Goal: Task Accomplishment & Management: Use online tool/utility

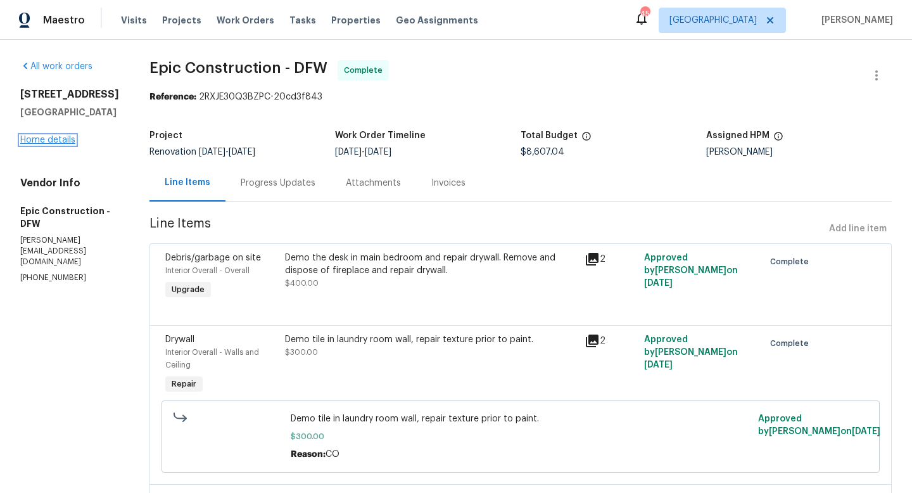
click at [51, 144] on link "Home details" at bounding box center [47, 140] width 55 height 9
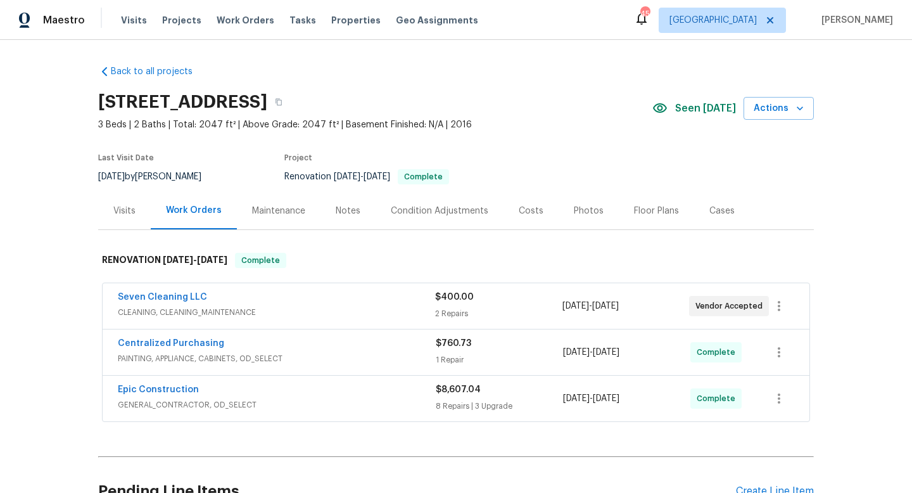
click at [644, 207] on div "Floor Plans" at bounding box center [656, 211] width 45 height 13
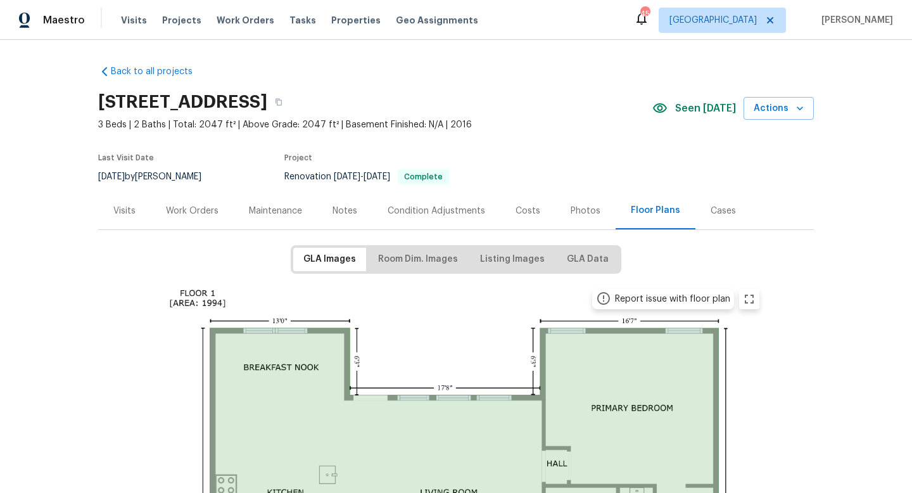
click at [575, 213] on div "Photos" at bounding box center [586, 211] width 30 height 13
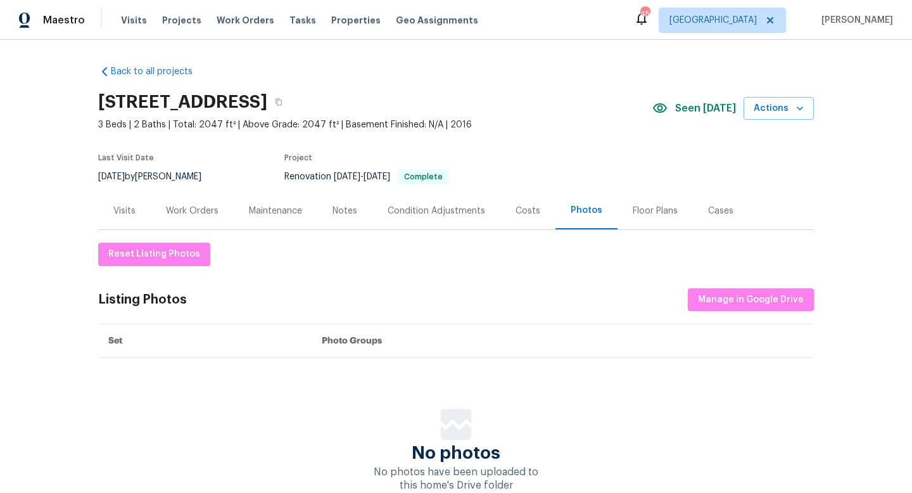
click at [521, 208] on div "Costs" at bounding box center [528, 211] width 25 height 13
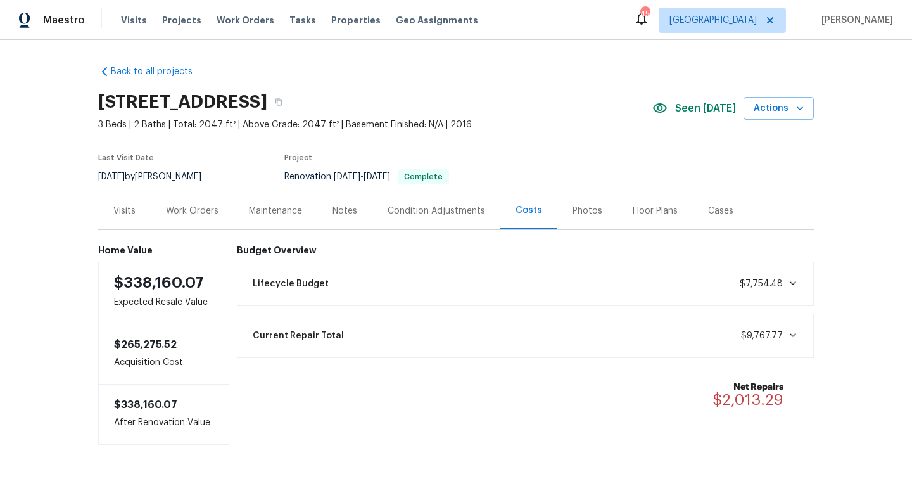
click at [350, 209] on div "Notes" at bounding box center [345, 211] width 25 height 13
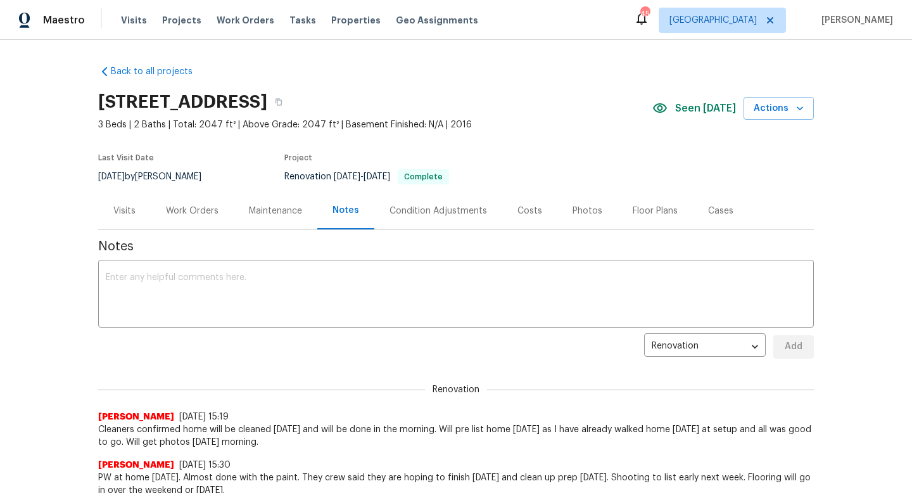
click at [177, 209] on div "Work Orders" at bounding box center [192, 211] width 53 height 13
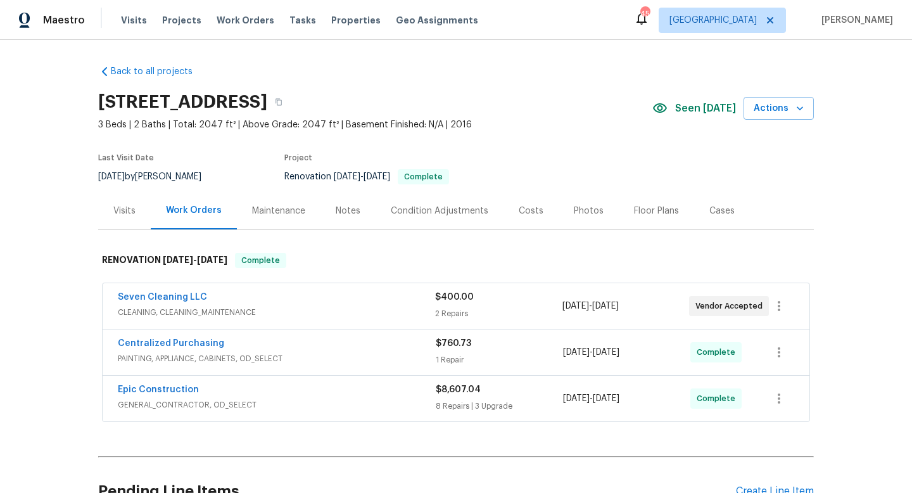
click at [533, 206] on div "Costs" at bounding box center [531, 211] width 25 height 13
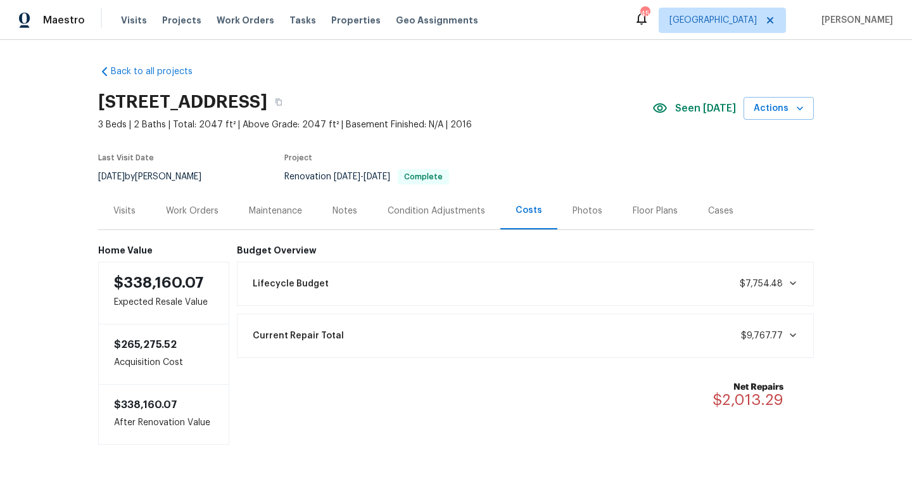
click at [212, 205] on div "Work Orders" at bounding box center [192, 211] width 53 height 13
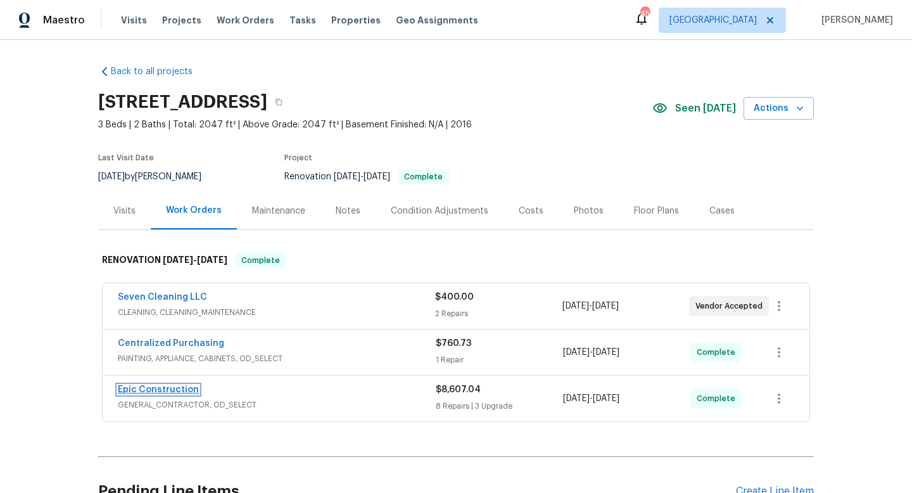
click at [147, 387] on link "Epic Construction" at bounding box center [158, 389] width 81 height 9
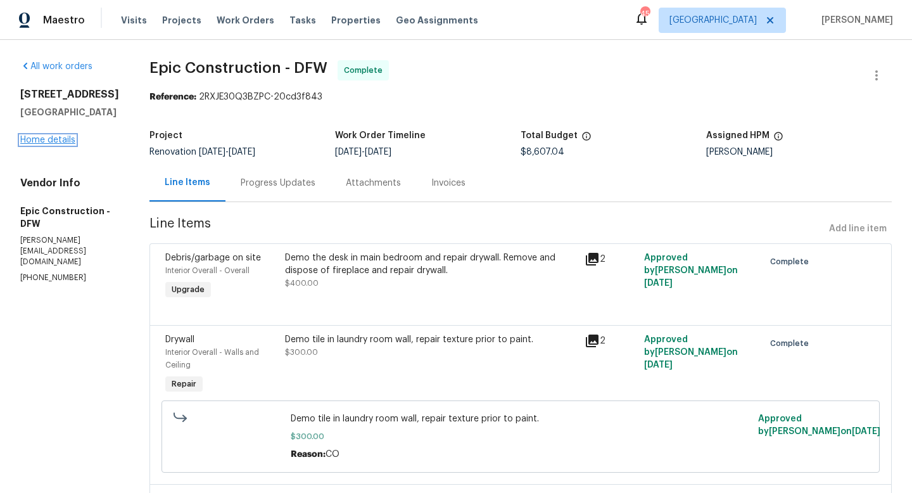
click at [51, 144] on link "Home details" at bounding box center [47, 140] width 55 height 9
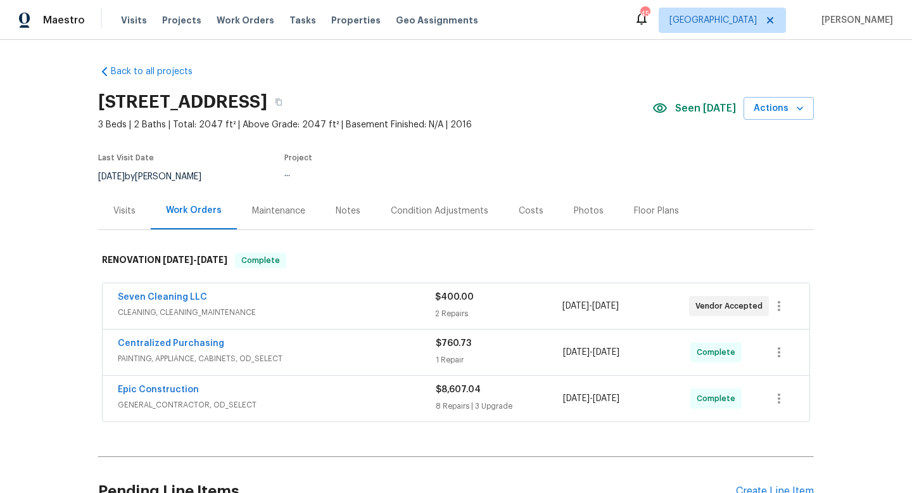
click at [540, 215] on div "Costs" at bounding box center [531, 210] width 55 height 37
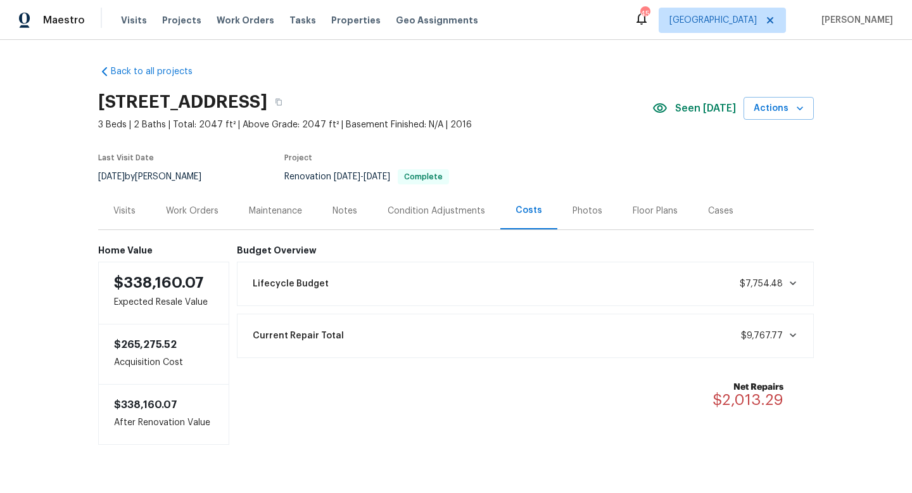
click at [449, 209] on div "Condition Adjustments" at bounding box center [437, 211] width 98 height 13
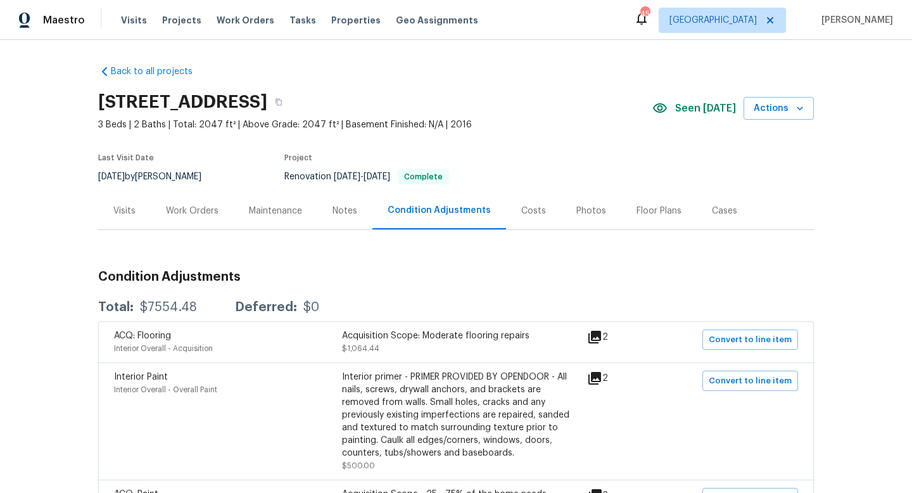
click at [529, 211] on div "Costs" at bounding box center [533, 211] width 25 height 13
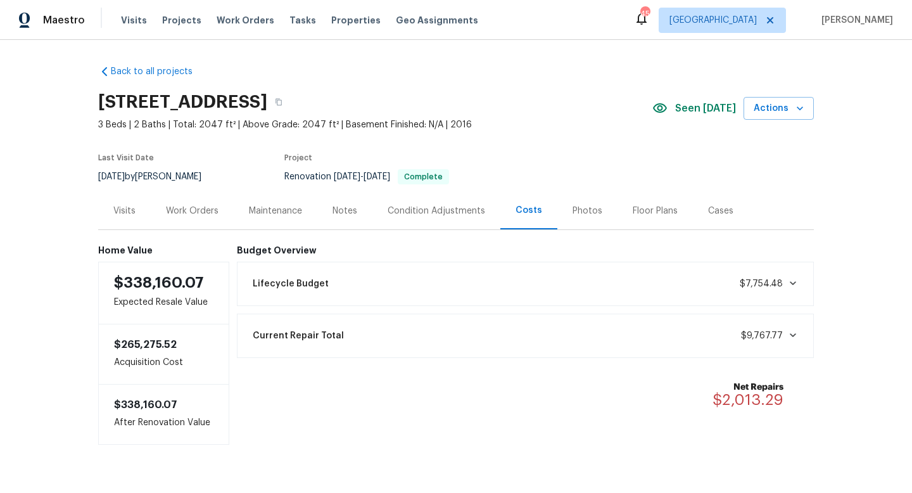
click at [412, 208] on div "Condition Adjustments" at bounding box center [437, 211] width 98 height 13
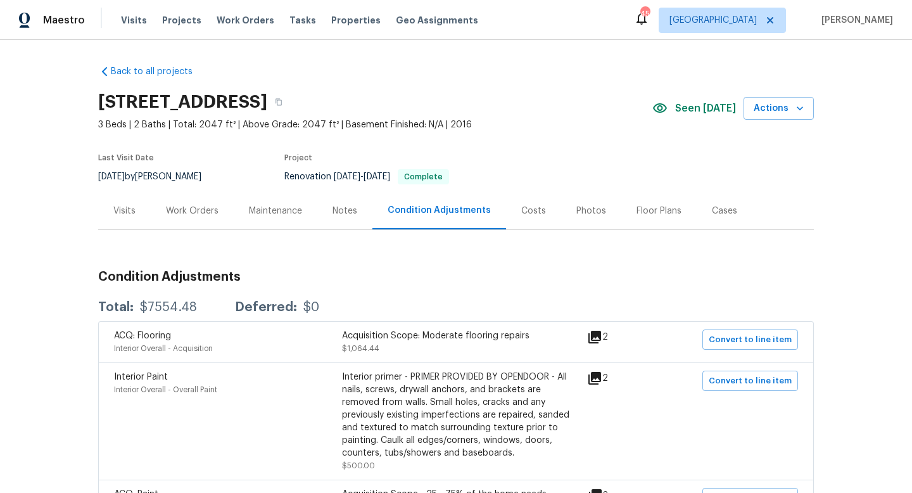
click at [208, 213] on div "Work Orders" at bounding box center [192, 211] width 53 height 13
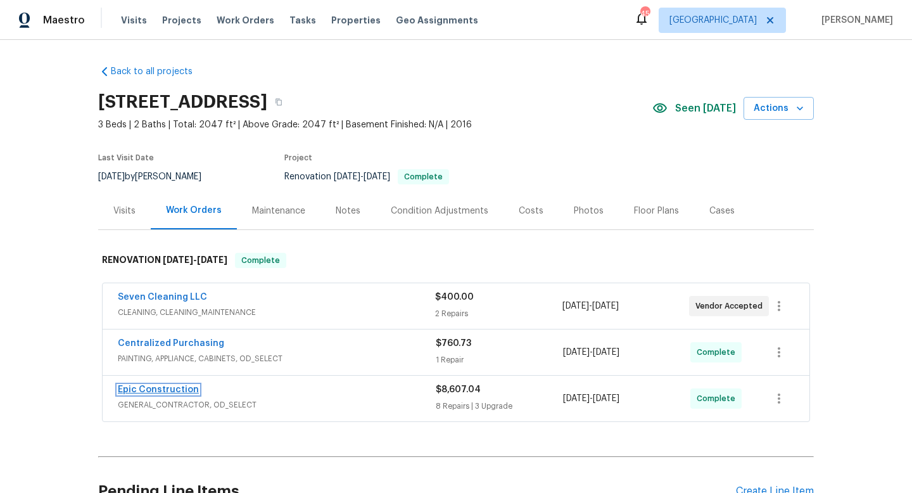
click at [146, 386] on link "Epic Construction" at bounding box center [158, 389] width 81 height 9
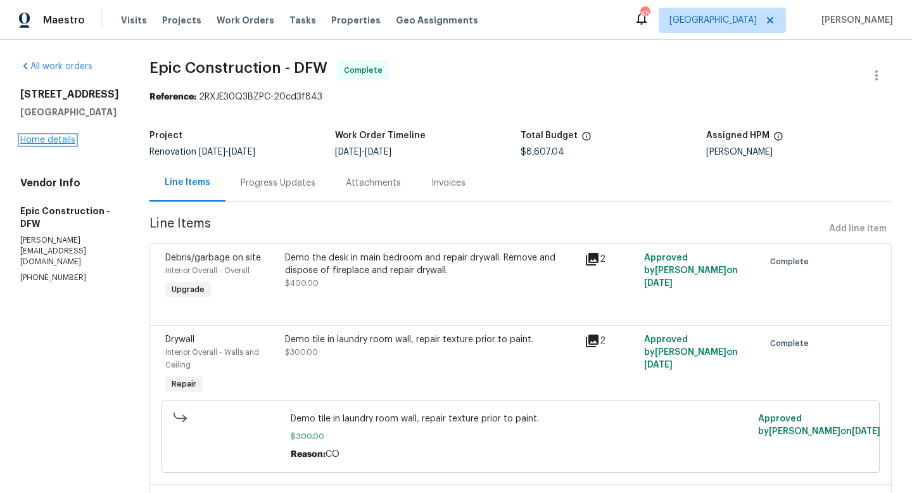
click at [42, 144] on link "Home details" at bounding box center [47, 140] width 55 height 9
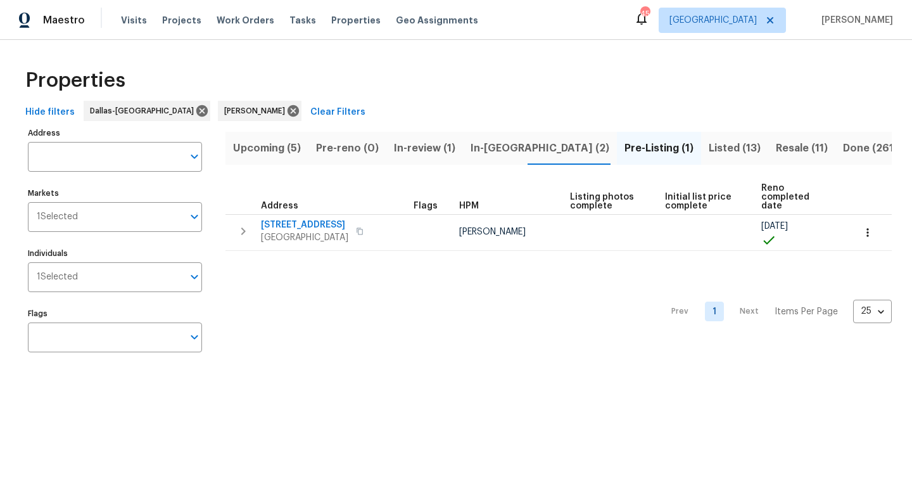
click at [776, 146] on span "Resale (11)" at bounding box center [802, 148] width 52 height 18
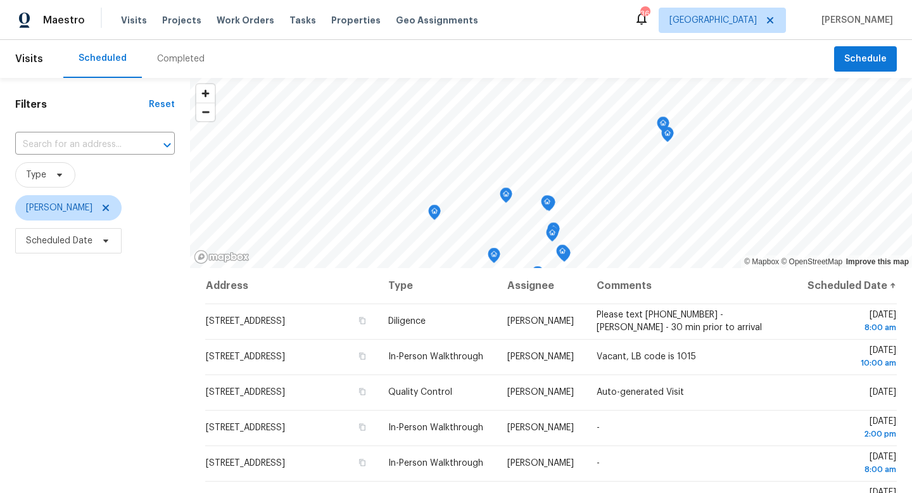
scroll to position [109, 0]
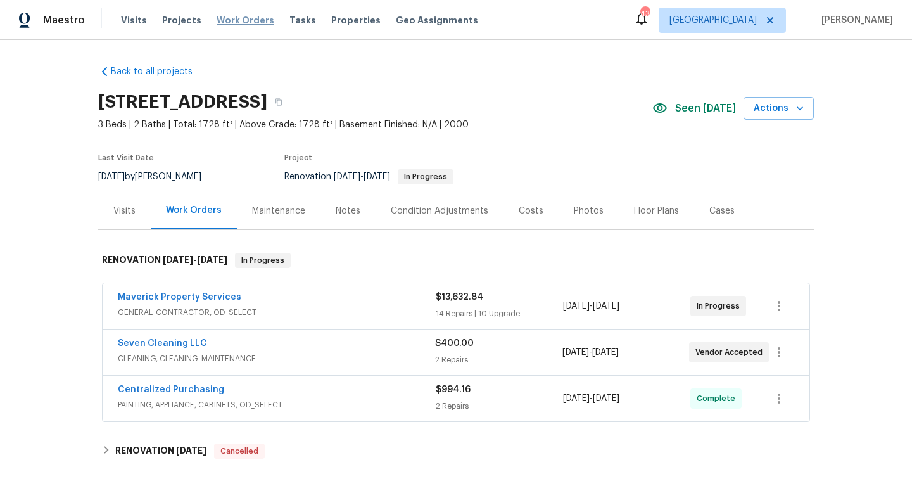
click at [238, 18] on span "Work Orders" at bounding box center [246, 20] width 58 height 13
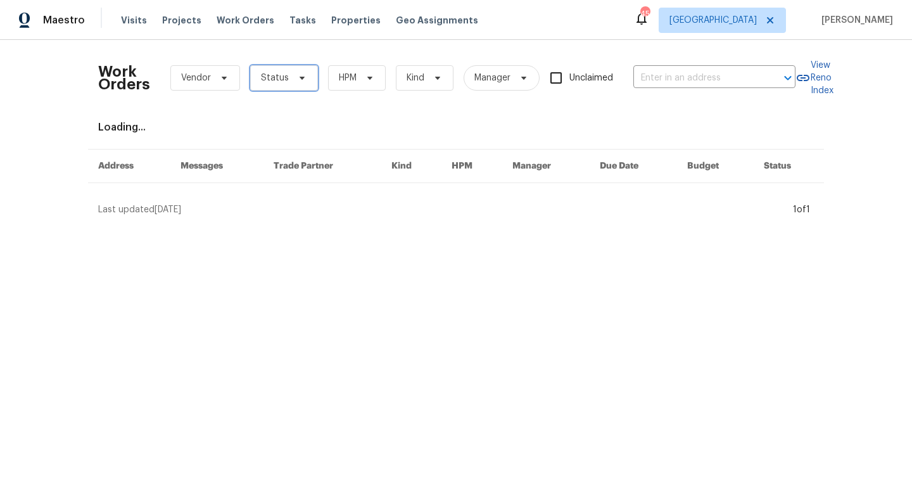
click at [293, 81] on span at bounding box center [300, 78] width 14 height 10
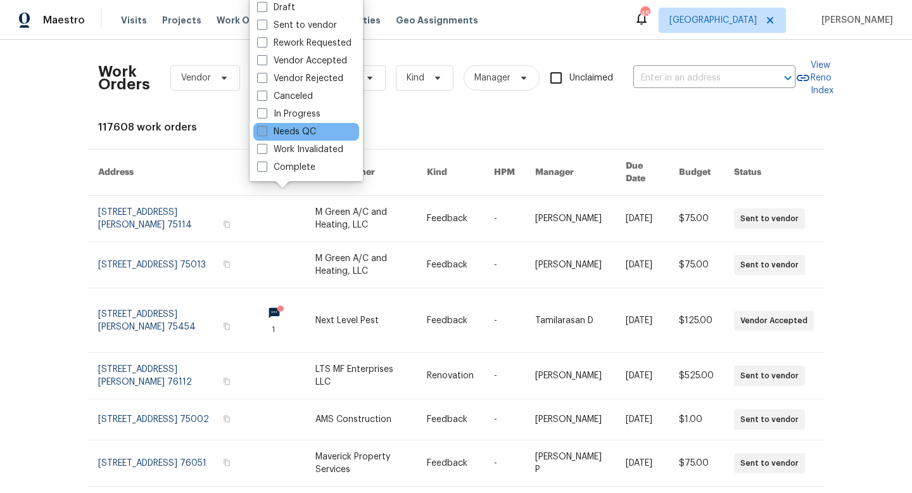
click at [284, 129] on label "Needs QC" at bounding box center [286, 131] width 59 height 13
click at [265, 129] on input "Needs QC" at bounding box center [261, 129] width 8 height 8
checkbox input "true"
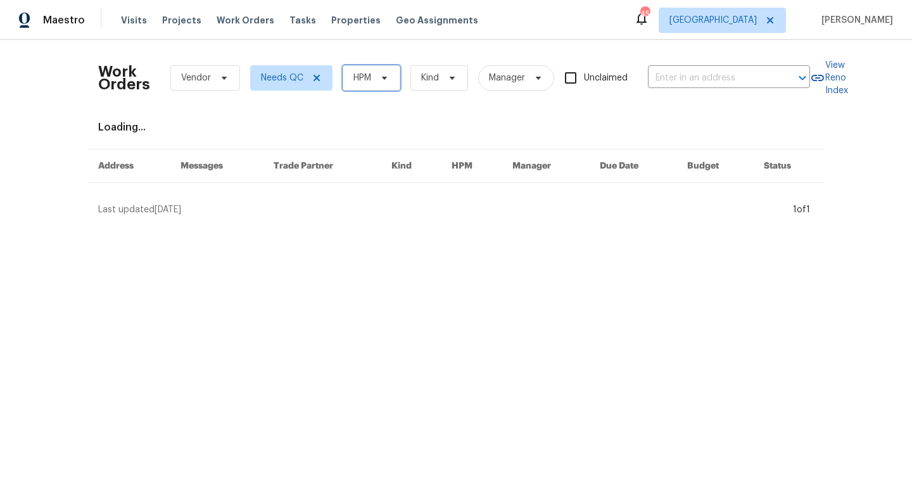
click at [369, 80] on span "HPM" at bounding box center [362, 78] width 18 height 13
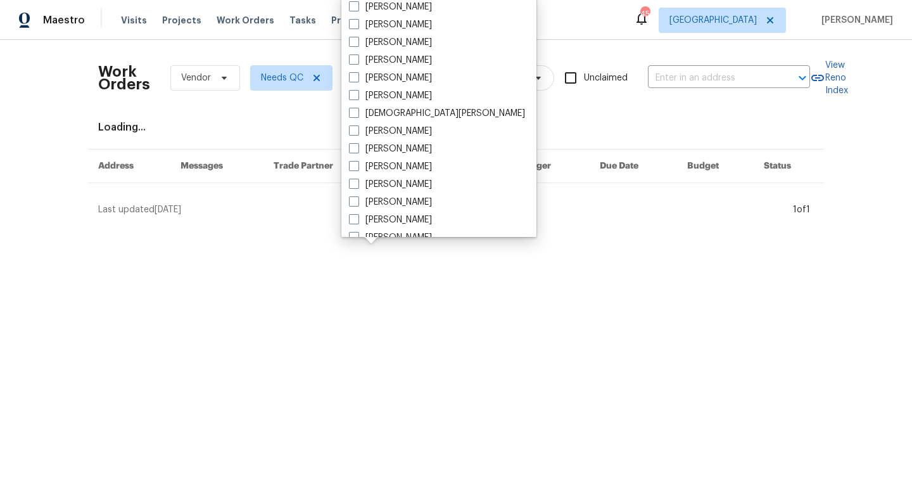
scroll to position [707, 0]
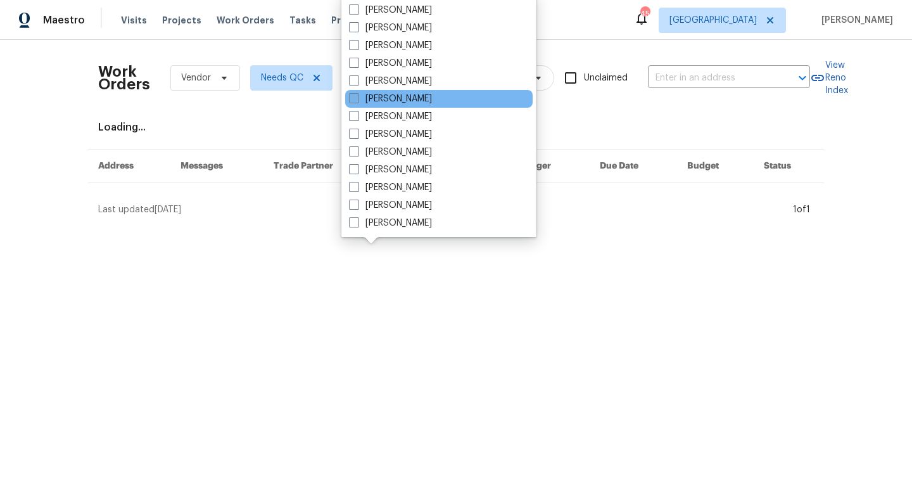
click at [374, 93] on label "[PERSON_NAME]" at bounding box center [390, 98] width 83 height 13
click at [357, 93] on input "[PERSON_NAME]" at bounding box center [353, 96] width 8 height 8
checkbox input "true"
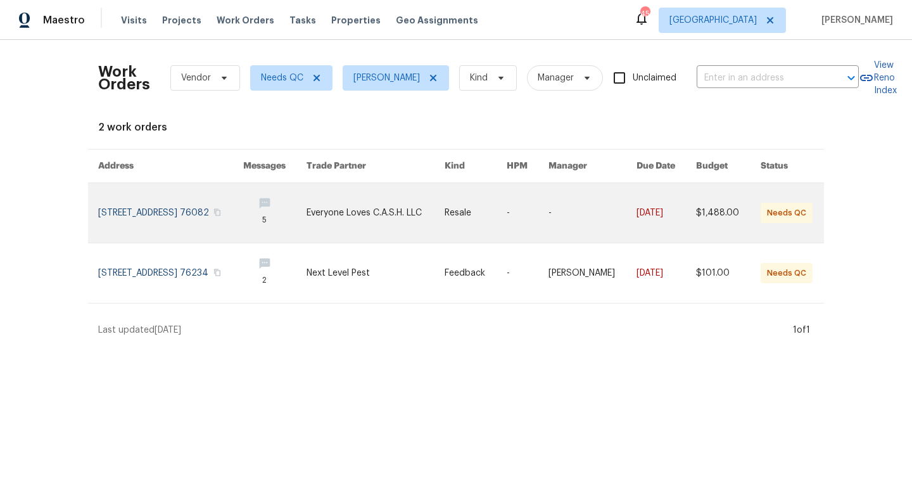
click at [201, 219] on link at bounding box center [170, 213] width 145 height 60
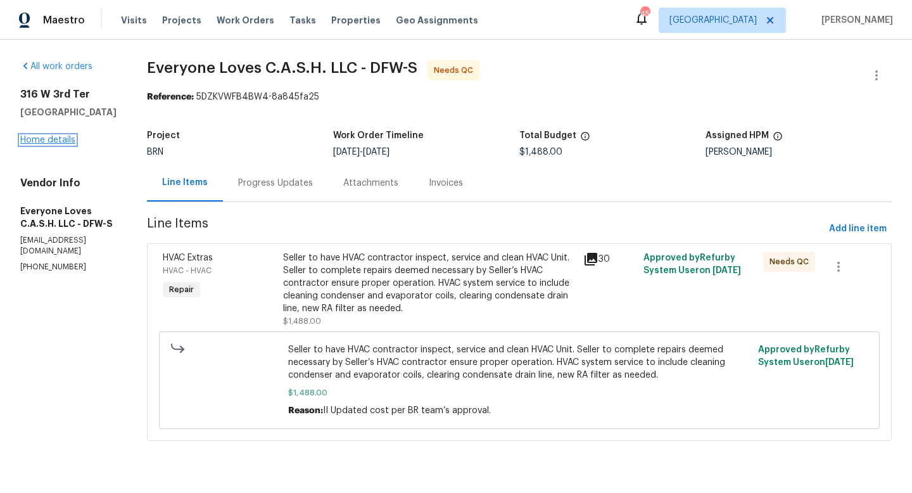
click at [58, 139] on link "Home details" at bounding box center [47, 140] width 55 height 9
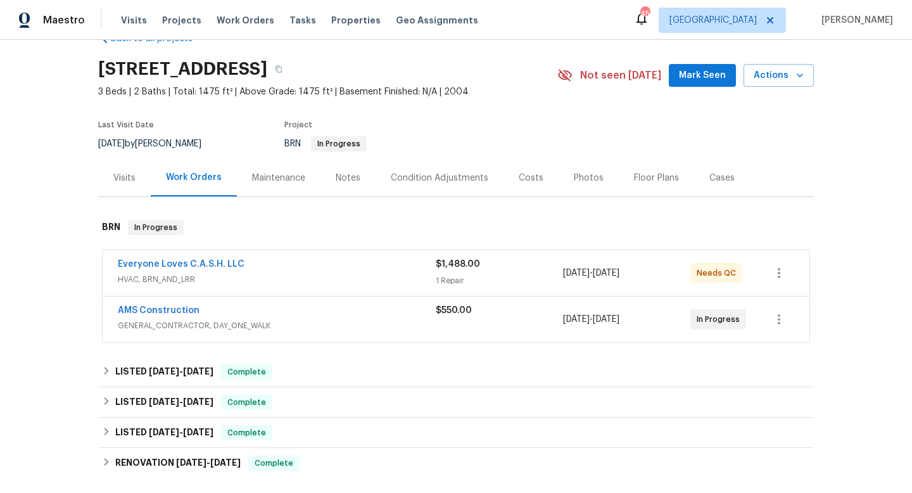
scroll to position [45, 0]
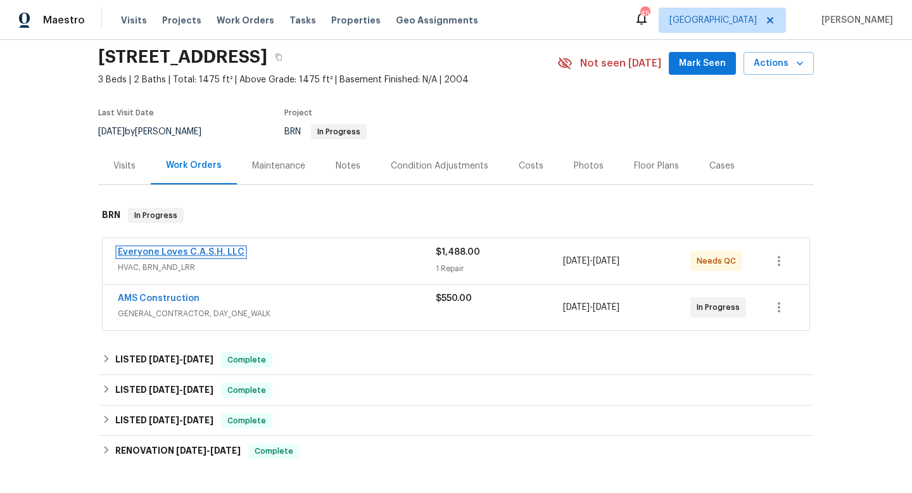
click at [210, 251] on link "Everyone Loves C.A.S.H. LLC" at bounding box center [181, 252] width 127 height 9
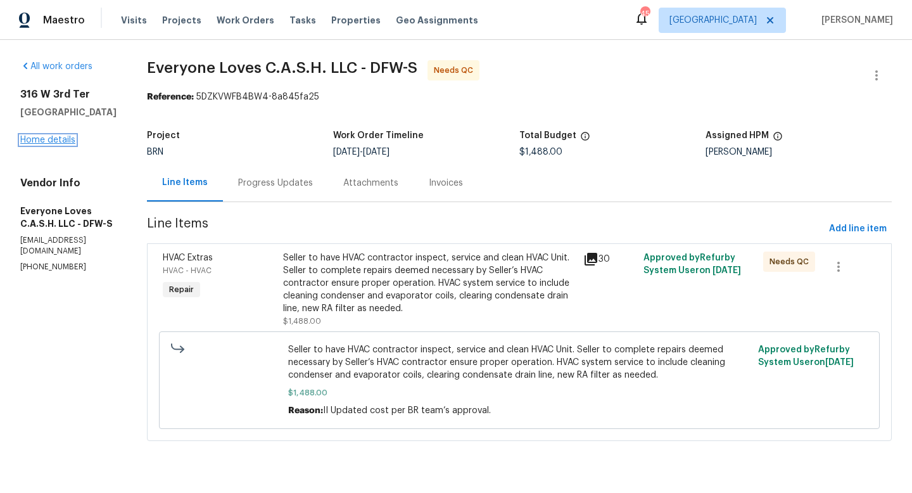
click at [48, 139] on link "Home details" at bounding box center [47, 140] width 55 height 9
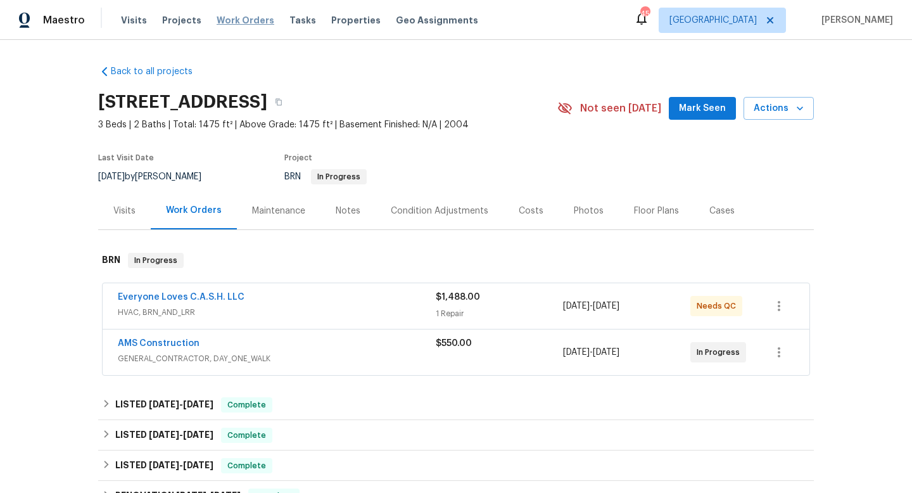
click at [232, 21] on span "Work Orders" at bounding box center [246, 20] width 58 height 13
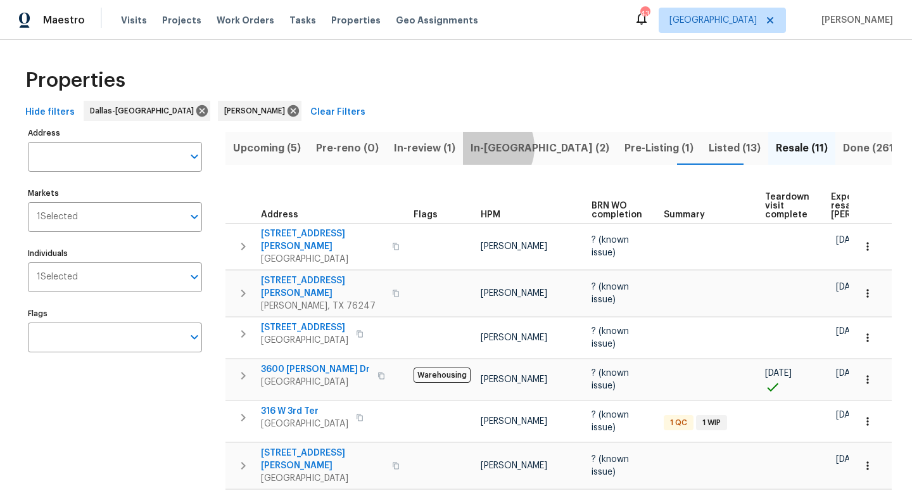
click at [482, 147] on span "In-[GEOGRAPHIC_DATA] (2)" at bounding box center [540, 148] width 139 height 18
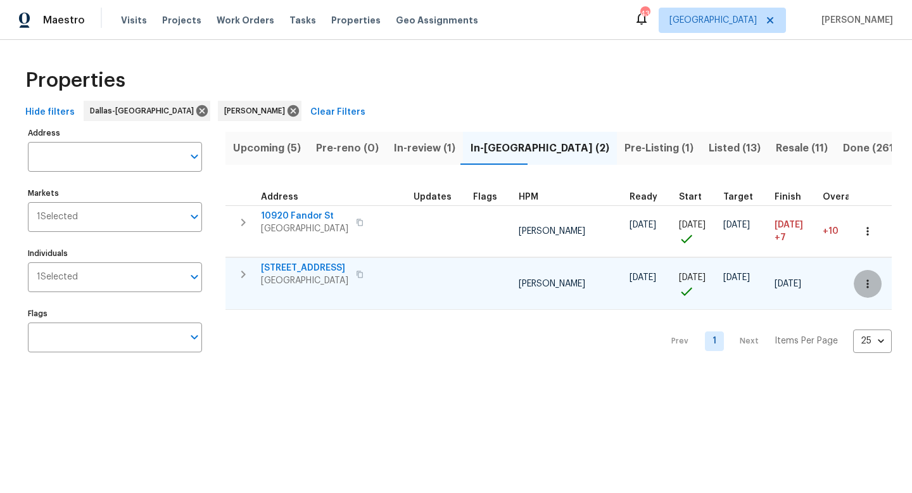
click at [865, 281] on icon "button" at bounding box center [868, 283] width 13 height 13
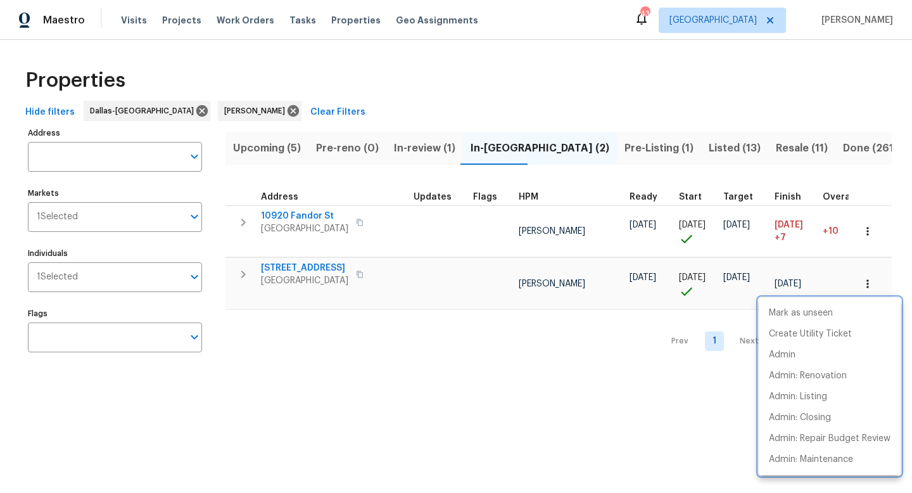
click at [302, 267] on div at bounding box center [456, 246] width 912 height 493
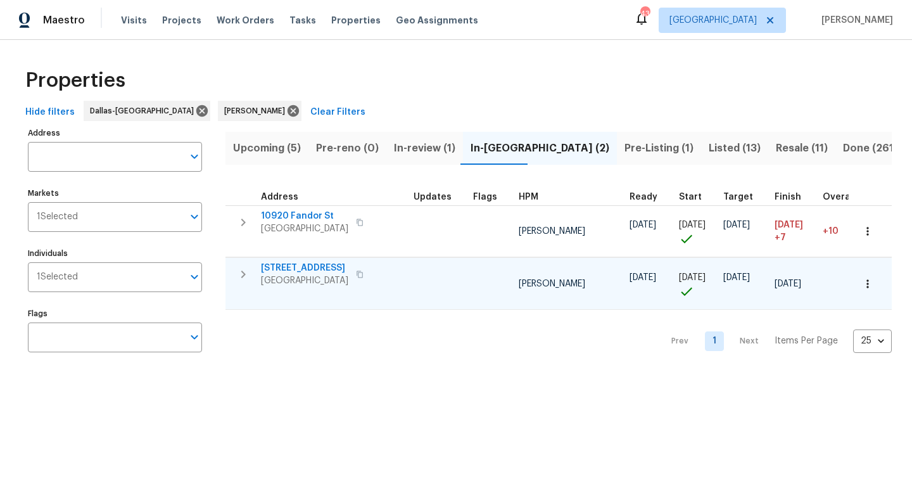
click at [290, 265] on span "[STREET_ADDRESS]" at bounding box center [304, 268] width 87 height 13
click at [286, 111] on icon at bounding box center [293, 111] width 14 height 14
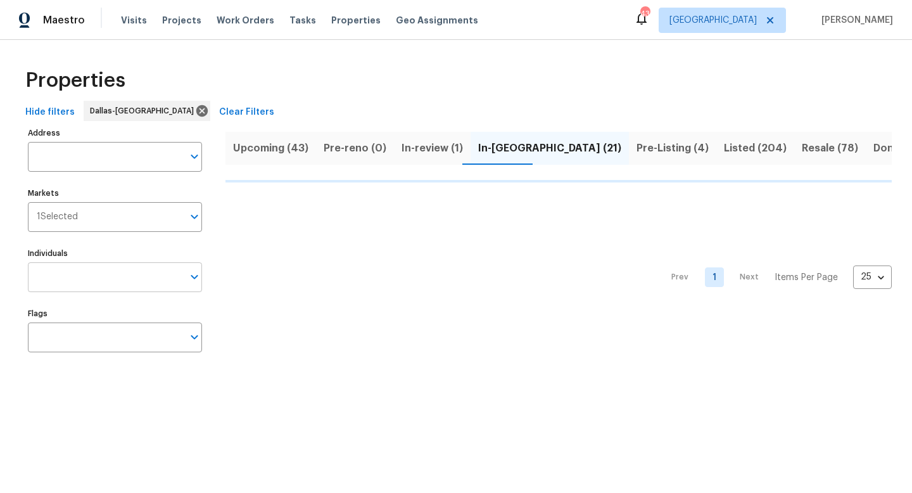
click at [54, 276] on input "Individuals" at bounding box center [105, 277] width 155 height 30
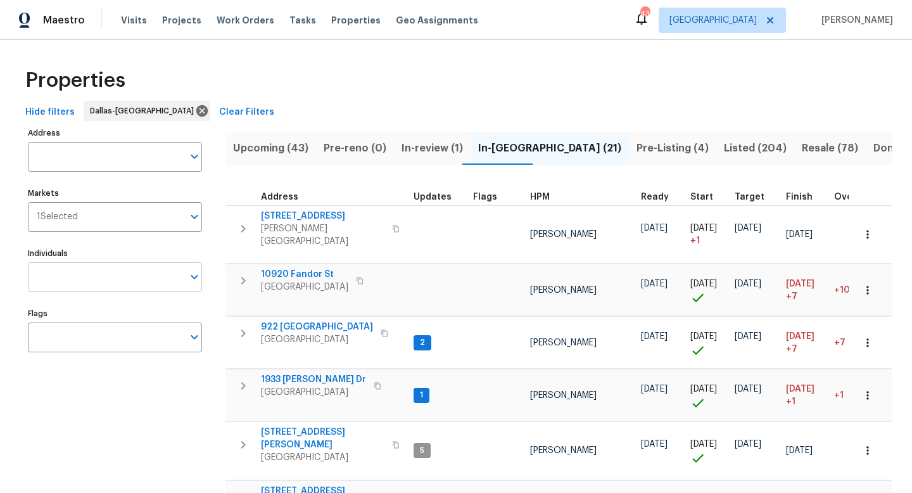
click at [95, 274] on input "Individuals" at bounding box center [105, 277] width 155 height 30
type input "Jason"
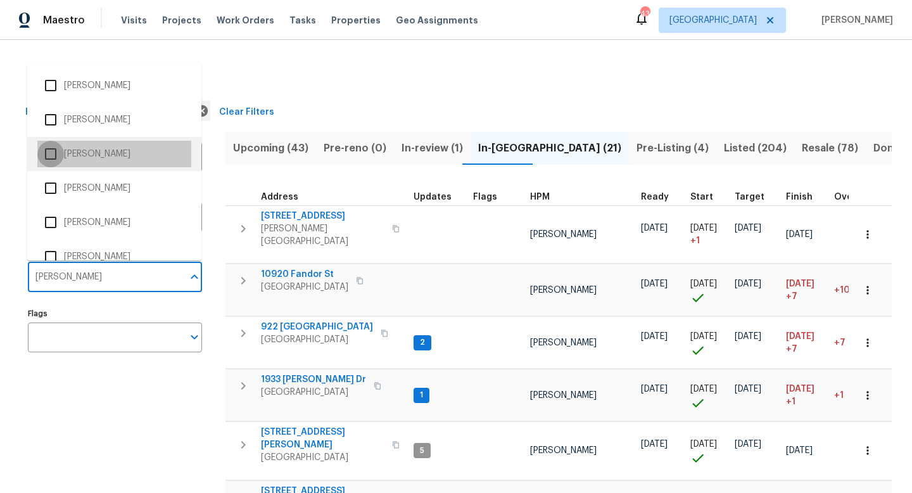
click at [49, 156] on input "checkbox" at bounding box center [50, 154] width 27 height 27
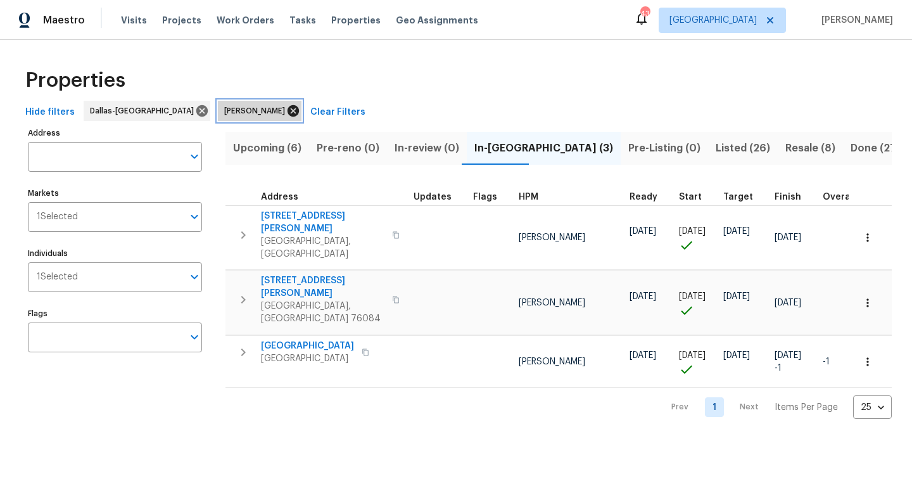
click at [288, 109] on icon at bounding box center [293, 110] width 11 height 11
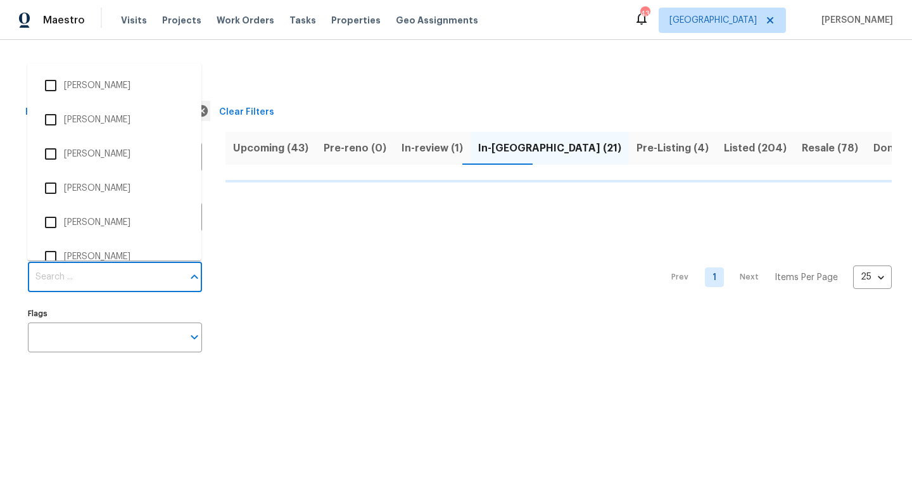
click at [67, 285] on input "Individuals" at bounding box center [105, 277] width 155 height 30
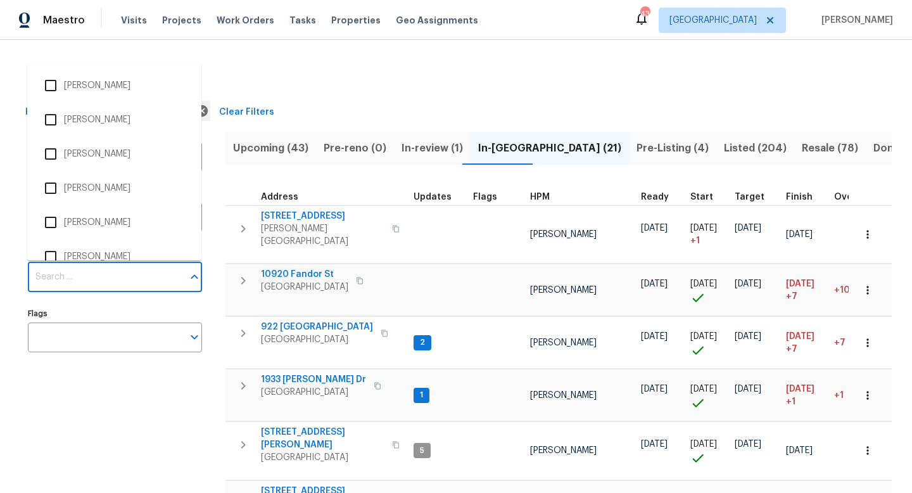
click at [47, 279] on input "Individuals" at bounding box center [105, 277] width 155 height 30
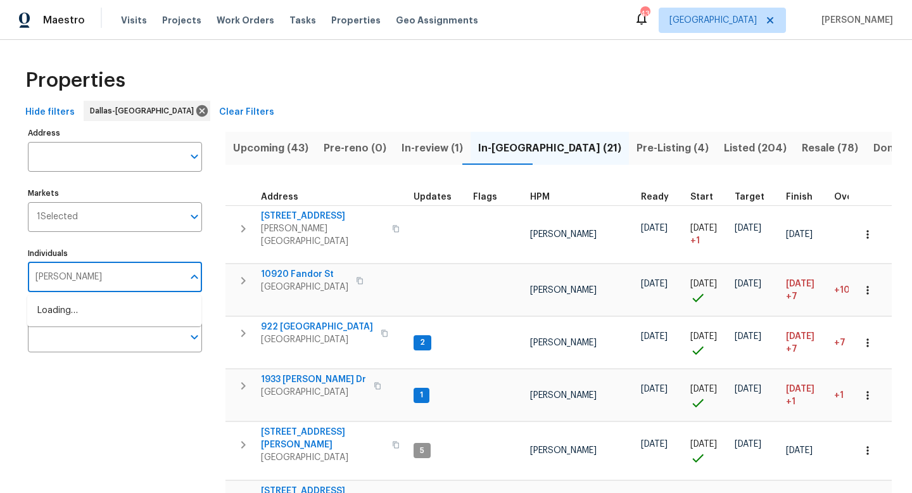
type input "Andrew kempka"
click at [51, 323] on input "checkbox" at bounding box center [50, 317] width 27 height 27
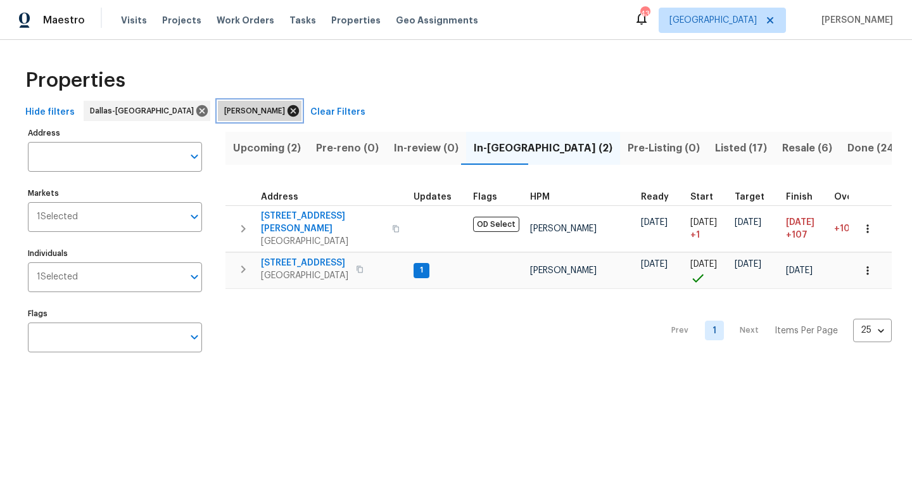
click at [286, 111] on icon at bounding box center [293, 111] width 14 height 14
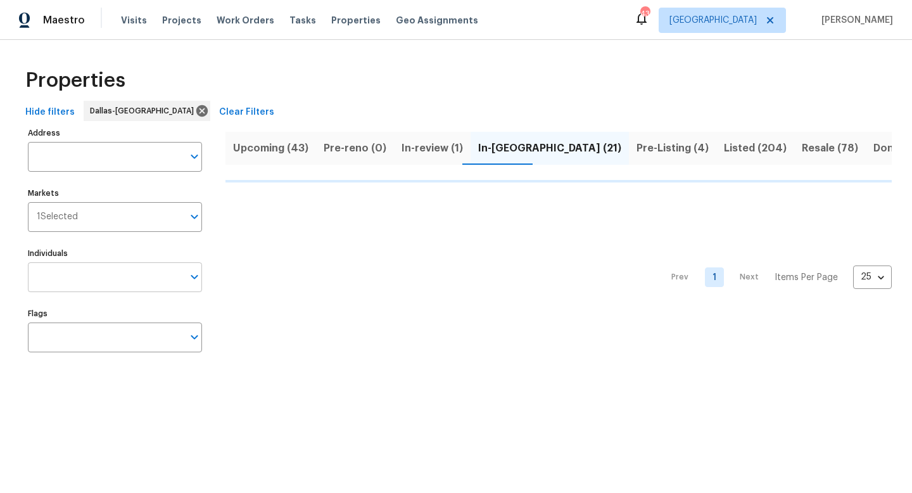
click at [52, 275] on input "Individuals" at bounding box center [105, 277] width 155 height 30
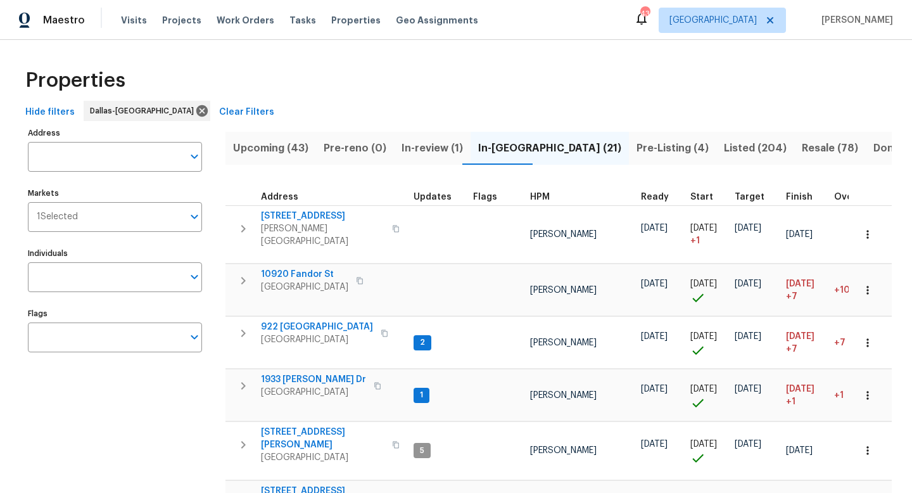
click at [52, 275] on input "Individuals" at bounding box center [105, 277] width 155 height 30
type input "brad"
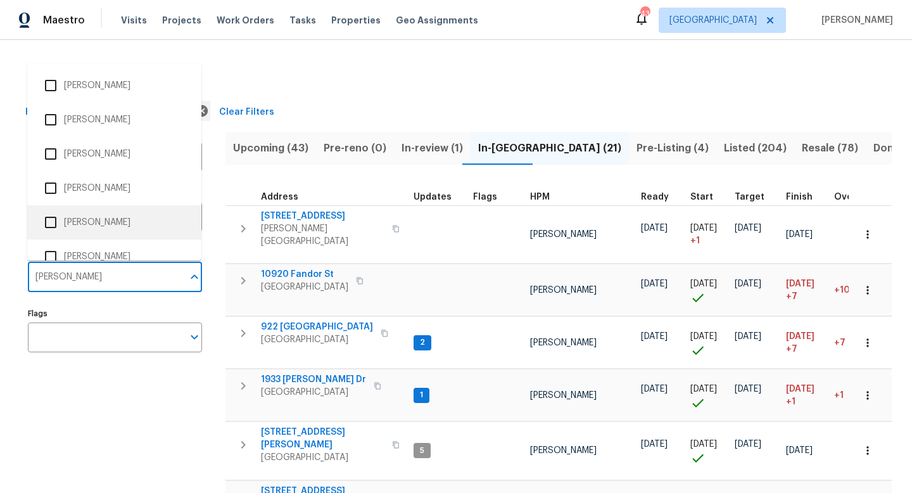
click at [53, 218] on input "checkbox" at bounding box center [50, 222] width 27 height 27
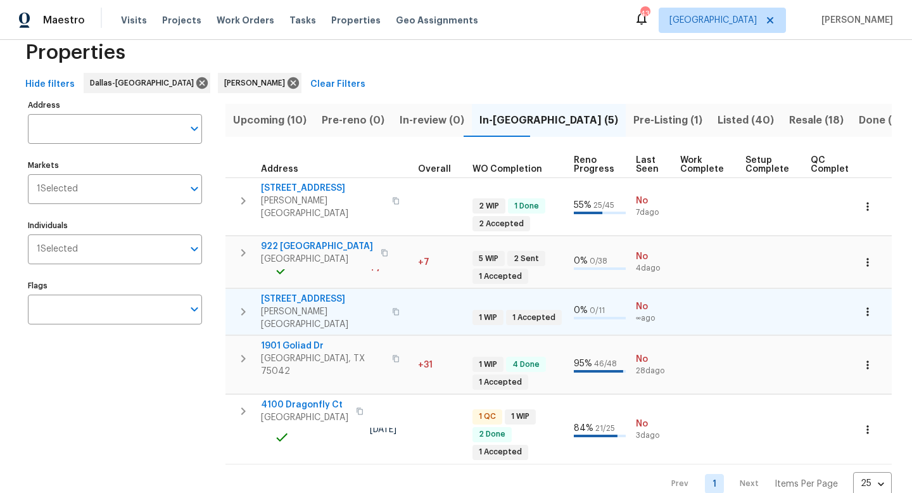
scroll to position [0, 412]
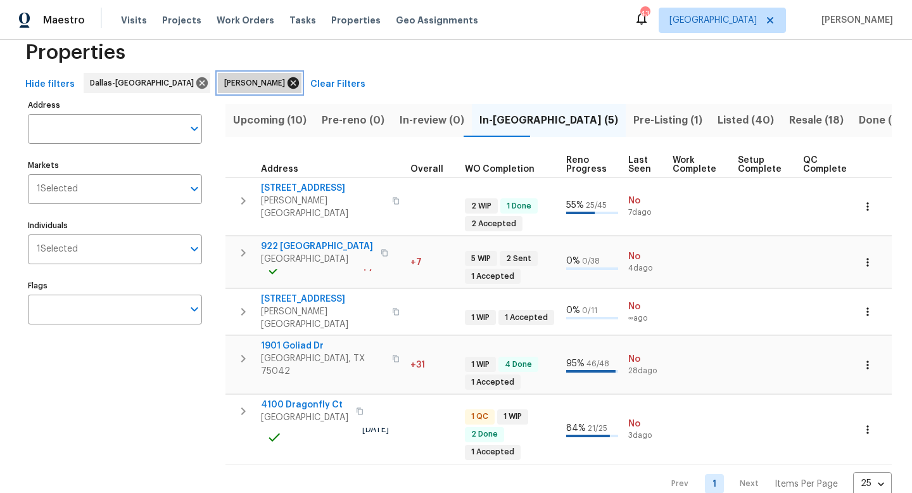
click at [288, 83] on icon at bounding box center [293, 82] width 11 height 11
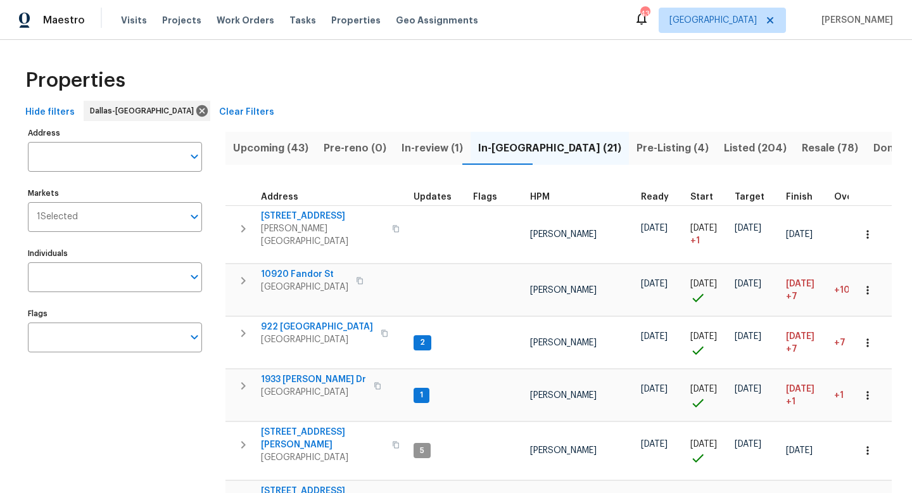
click at [71, 274] on input "Individuals" at bounding box center [105, 277] width 155 height 30
type input "r"
type input "freddie"
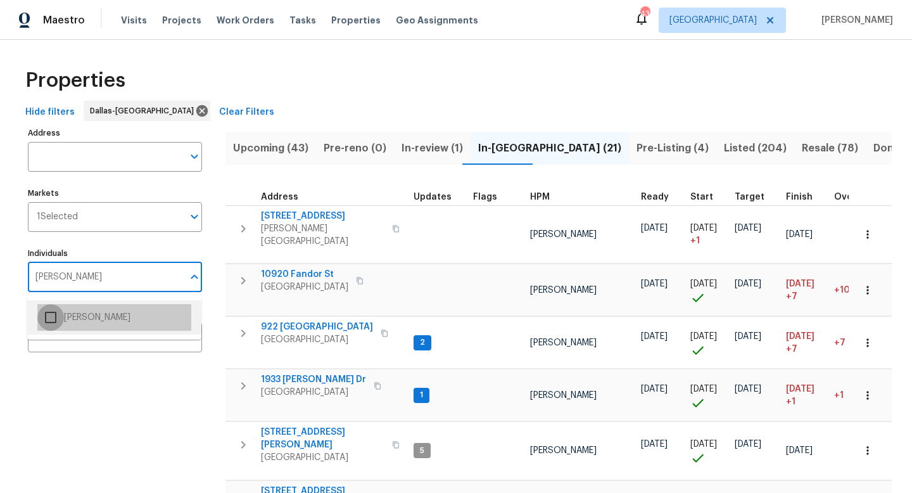
click at [53, 317] on input "checkbox" at bounding box center [50, 317] width 27 height 27
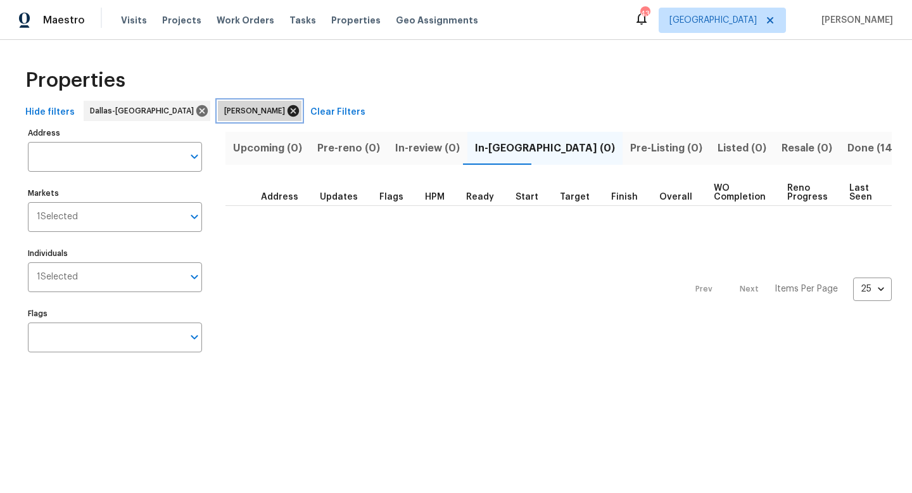
click at [288, 111] on icon at bounding box center [293, 110] width 11 height 11
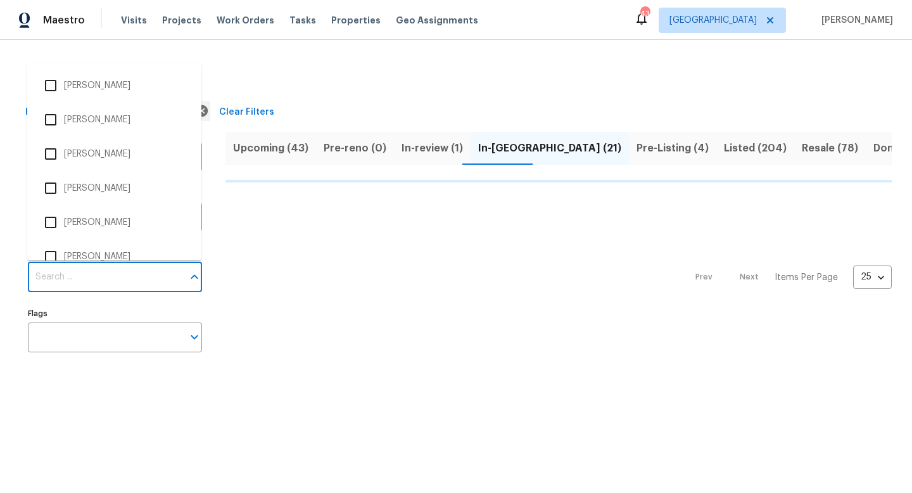
click at [89, 284] on input "Individuals" at bounding box center [105, 277] width 155 height 30
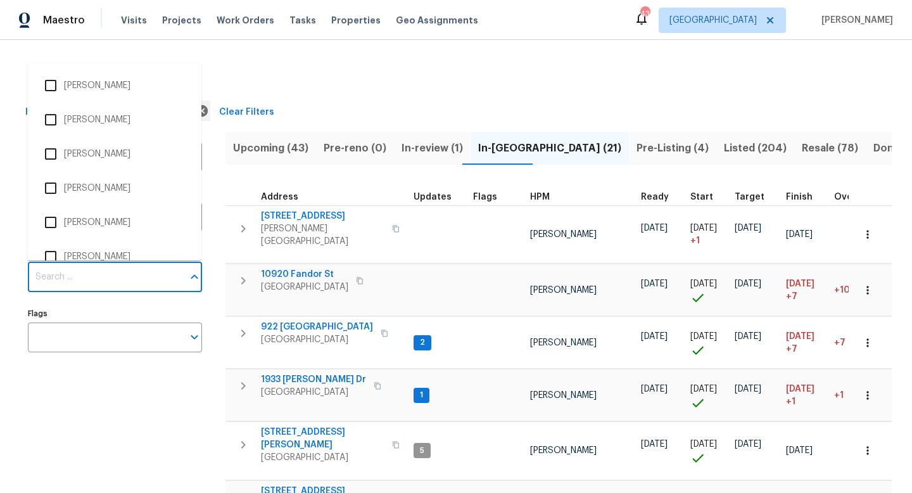
click at [89, 284] on input "Individuals" at bounding box center [105, 277] width 155 height 30
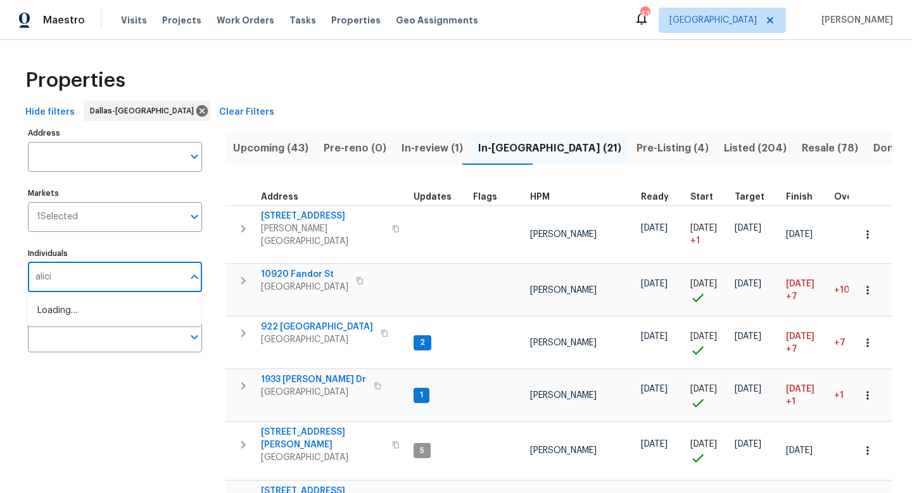
type input "alicia"
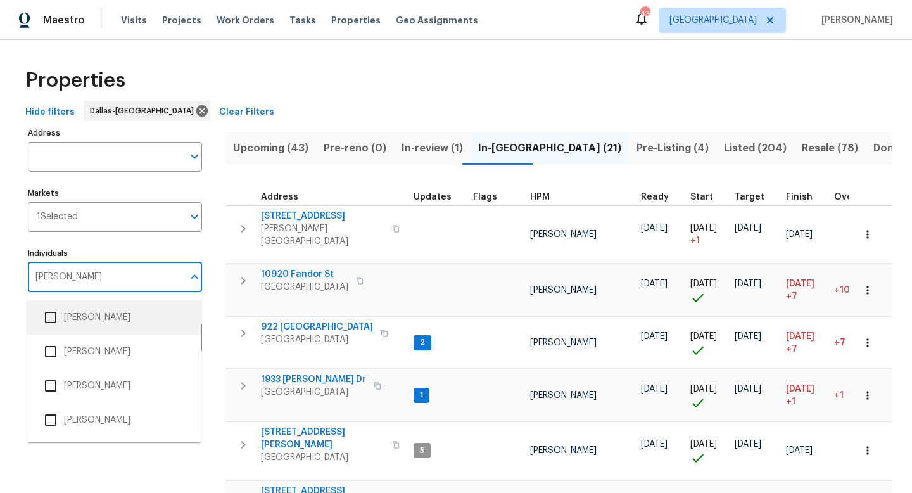
click at [53, 314] on input "checkbox" at bounding box center [50, 317] width 27 height 27
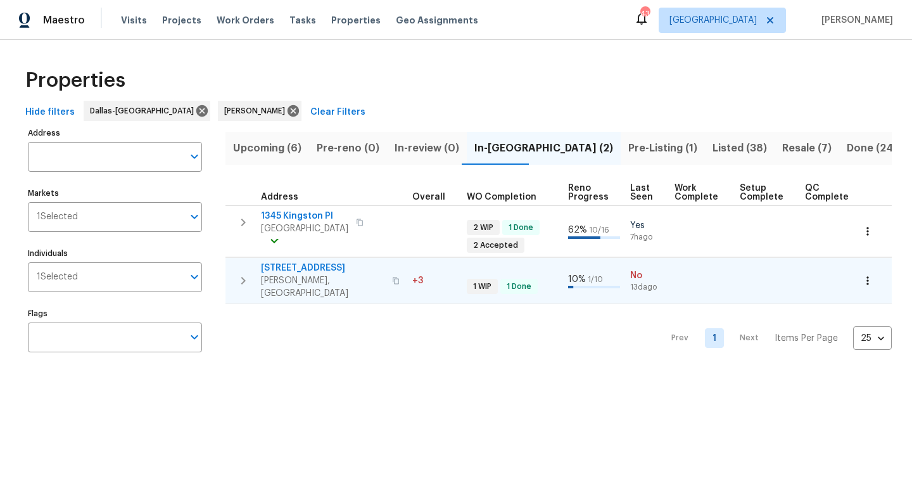
scroll to position [0, 412]
click at [288, 110] on icon at bounding box center [293, 110] width 11 height 11
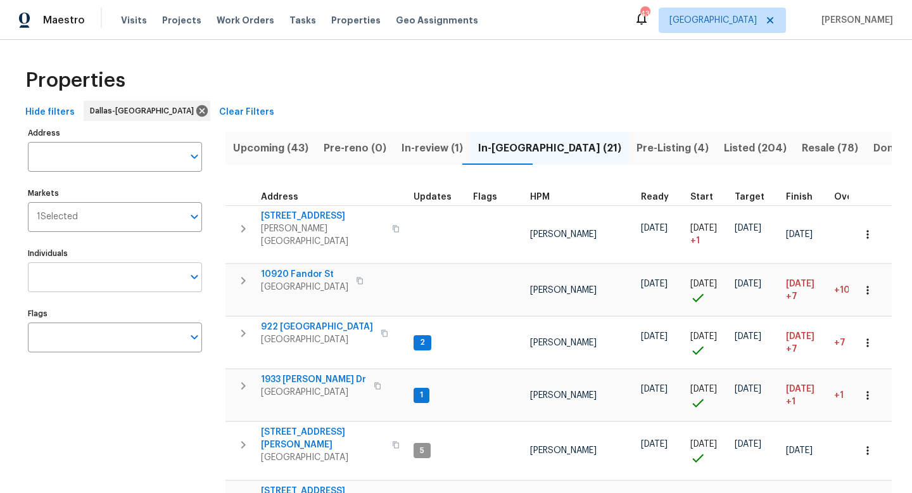
click at [102, 269] on input "Individuals" at bounding box center [105, 277] width 155 height 30
type input "r"
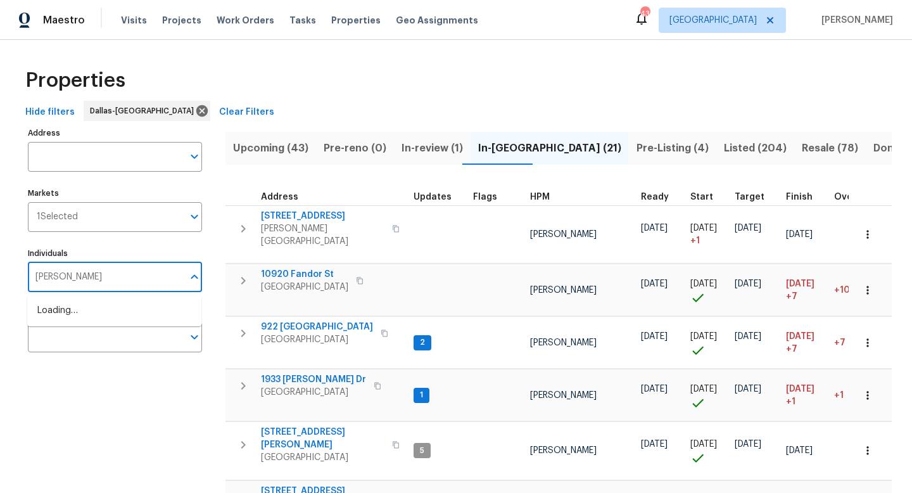
type input "francisco"
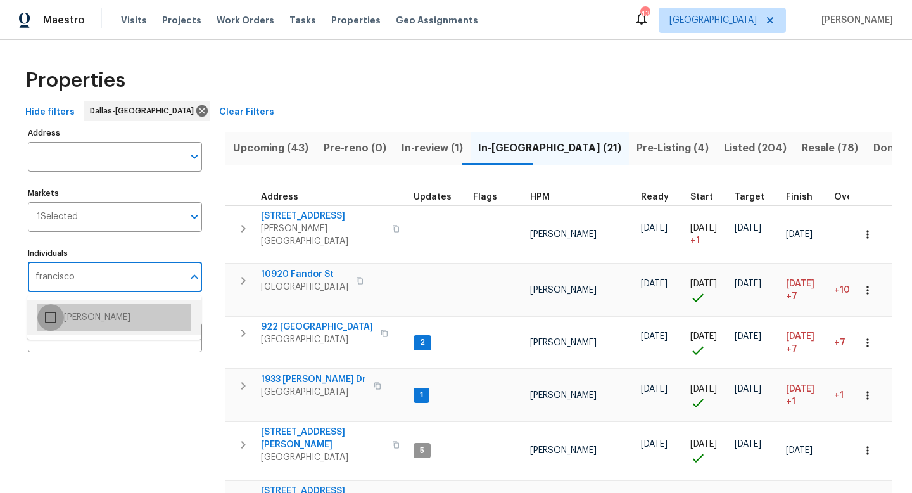
click at [51, 318] on input "checkbox" at bounding box center [50, 317] width 27 height 27
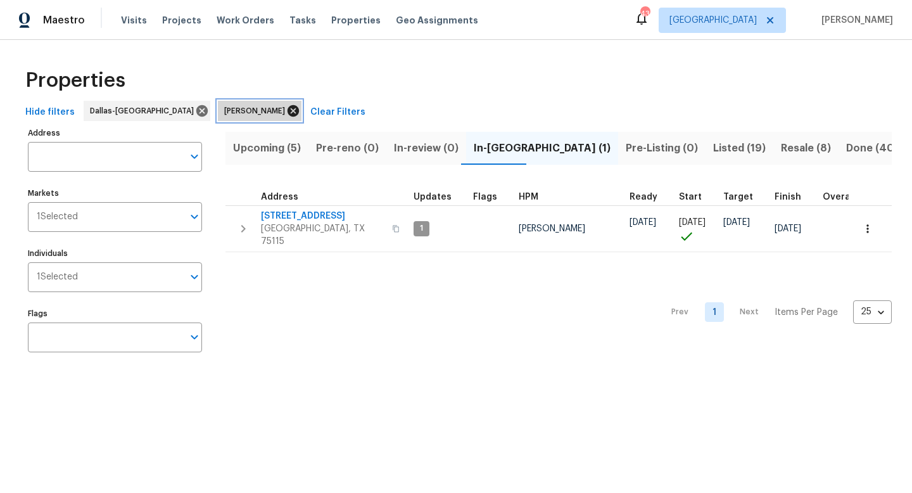
click at [288, 112] on icon at bounding box center [293, 110] width 11 height 11
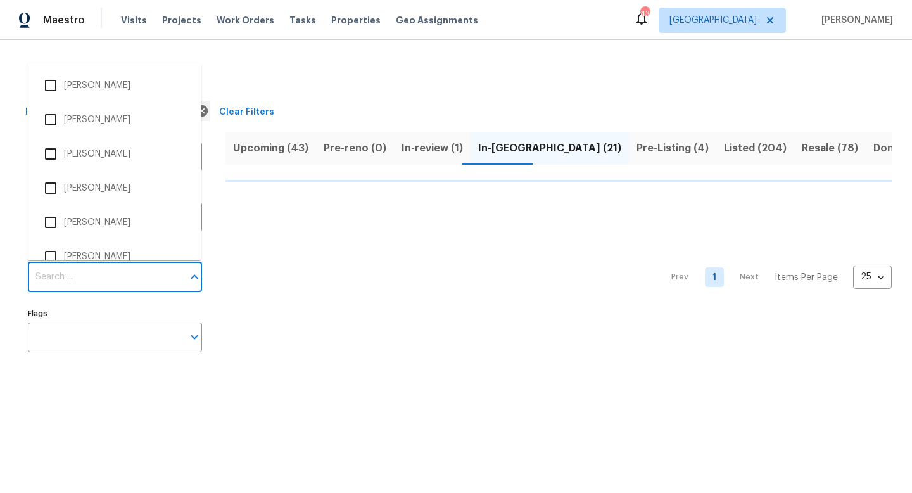
click at [98, 272] on input "Individuals" at bounding box center [105, 277] width 155 height 30
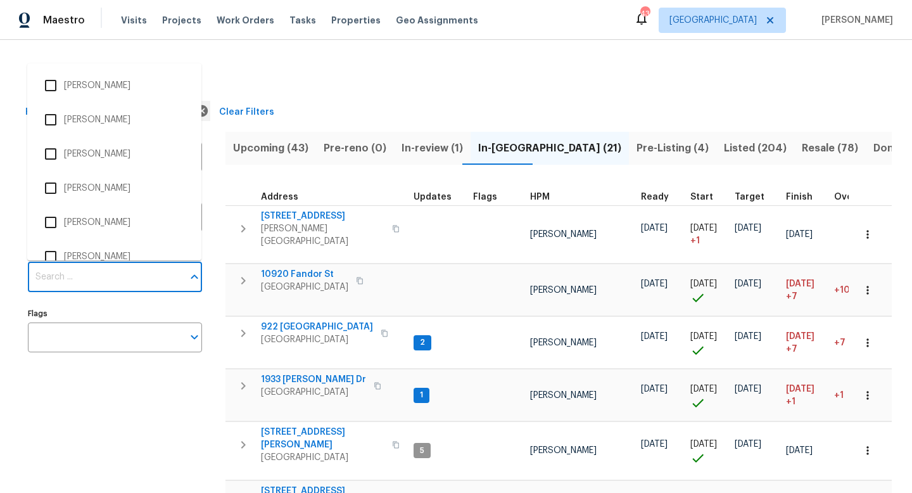
click at [68, 269] on input "Individuals" at bounding box center [105, 277] width 155 height 30
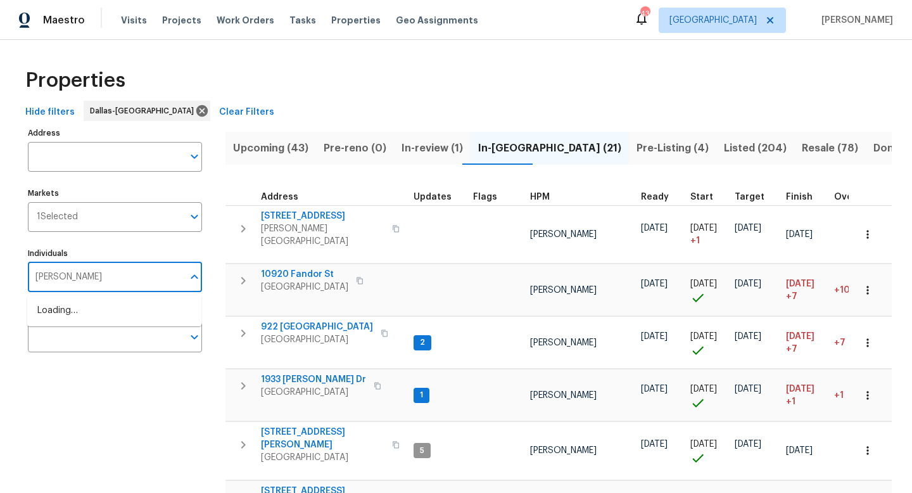
type input "[PERSON_NAME]"
click at [52, 320] on input "checkbox" at bounding box center [50, 317] width 27 height 27
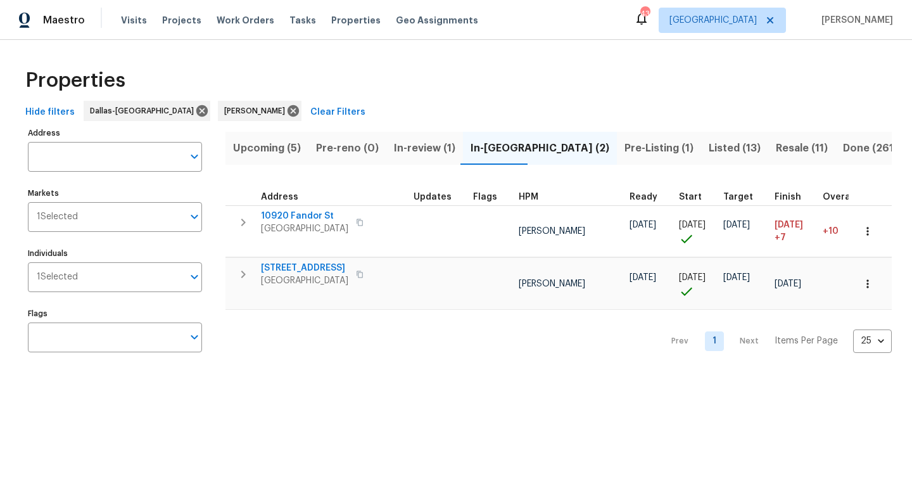
click at [776, 148] on span "Resale (11)" at bounding box center [802, 148] width 52 height 18
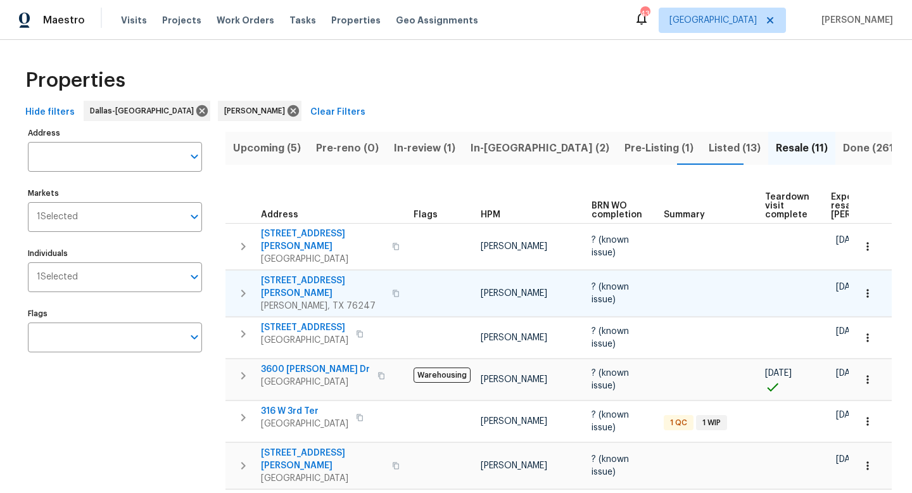
click at [322, 274] on span "16624 J Cheshier Ct" at bounding box center [323, 286] width 124 height 25
click at [866, 287] on icon "button" at bounding box center [868, 293] width 13 height 13
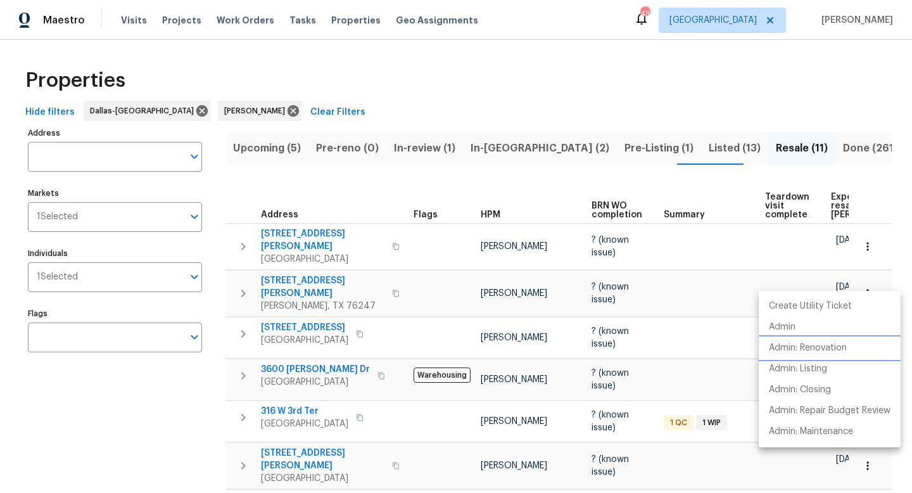
click at [820, 349] on p "Admin: Renovation" at bounding box center [808, 347] width 78 height 13
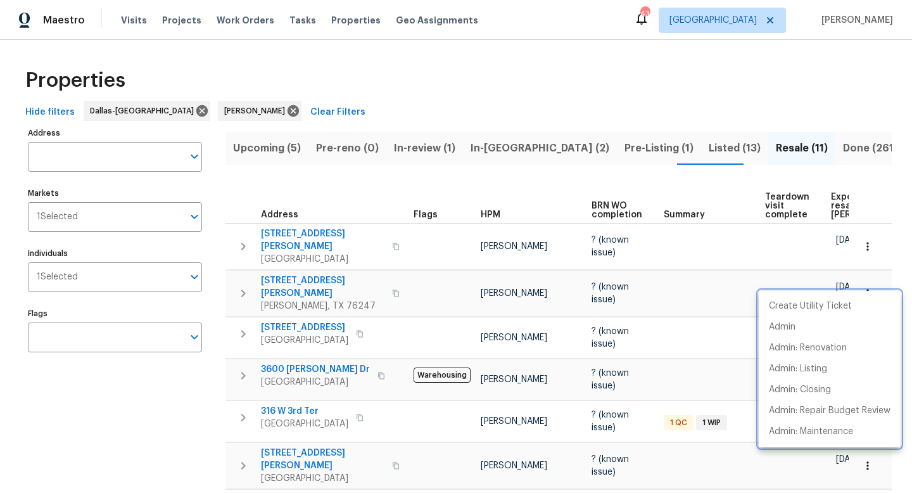
click at [477, 98] on div at bounding box center [456, 246] width 912 height 493
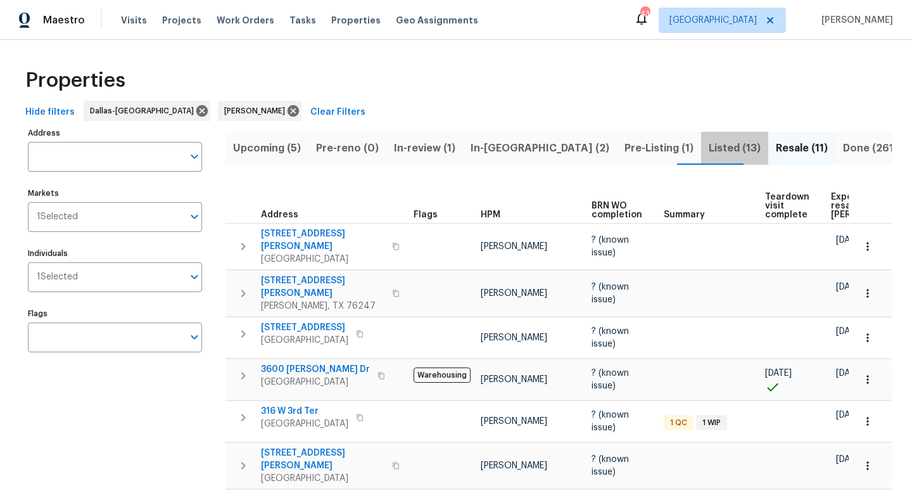
click at [709, 150] on span "Listed (13)" at bounding box center [735, 148] width 52 height 18
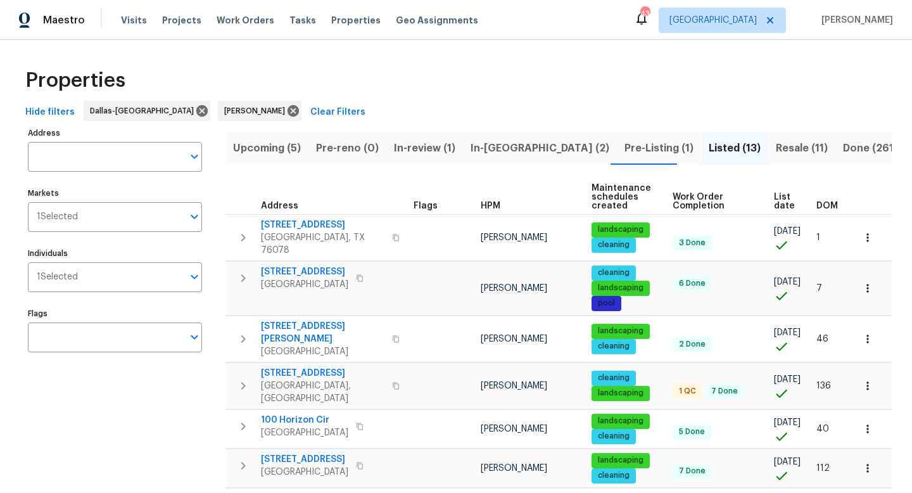
click at [774, 198] on span "List date" at bounding box center [784, 202] width 21 height 18
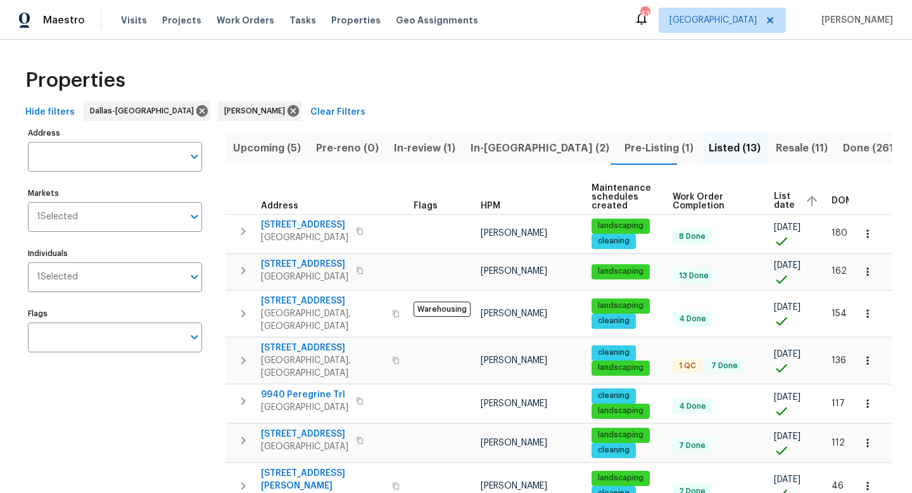
click at [787, 193] on div "List date" at bounding box center [798, 200] width 48 height 19
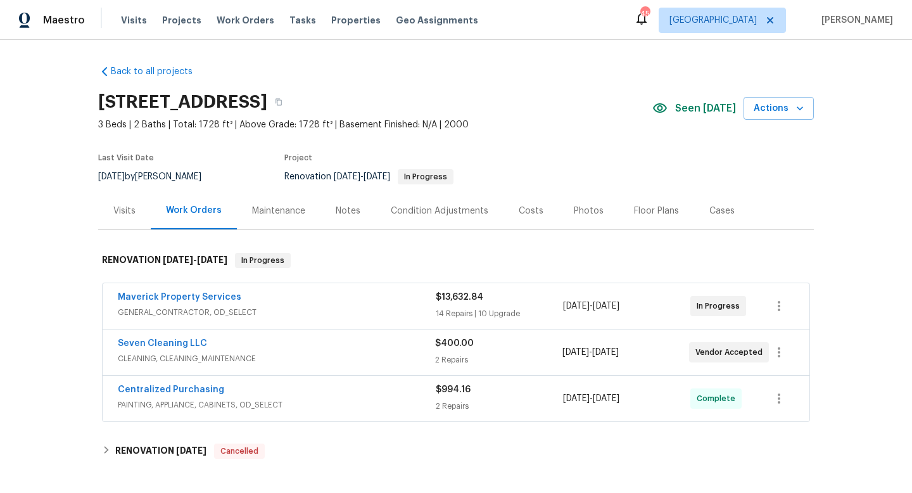
click at [341, 209] on div "Notes" at bounding box center [348, 211] width 25 height 13
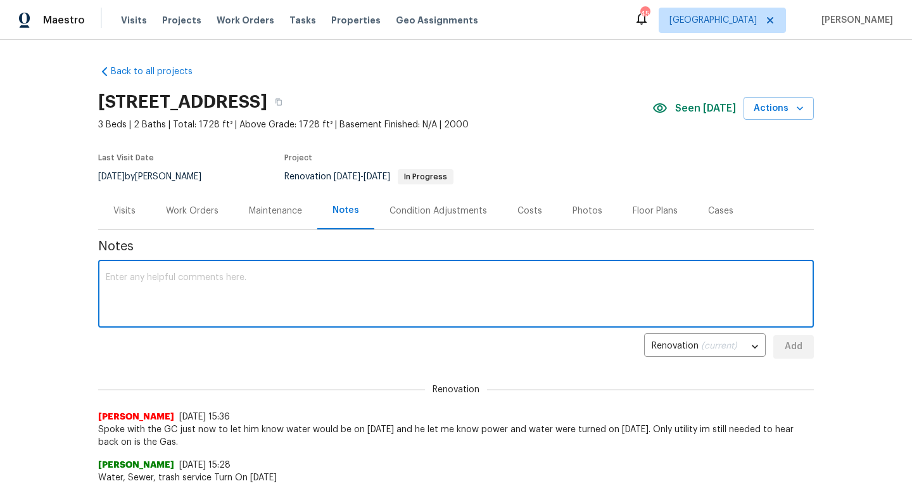
click at [216, 296] on textarea at bounding box center [456, 295] width 701 height 44
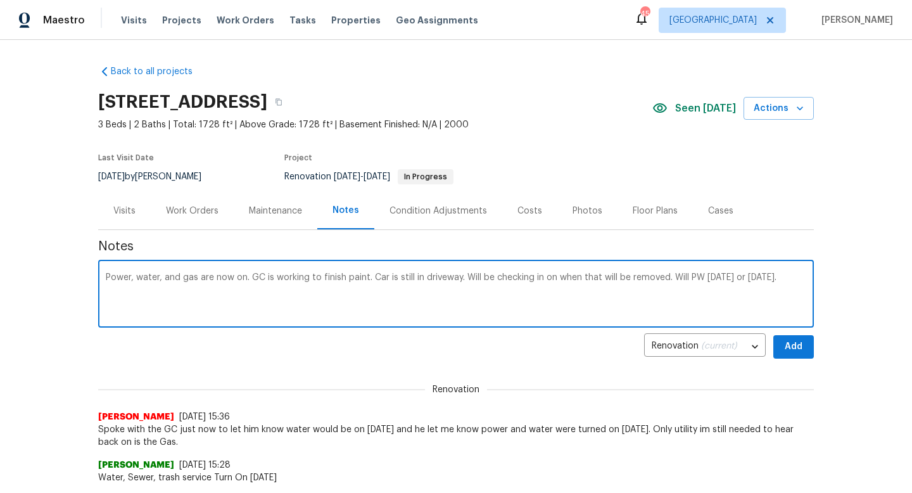
type textarea "Power, water, and gas are now on. GC is working to finish paint. Car is still i…"
click at [782, 345] on button "Add" at bounding box center [793, 346] width 41 height 23
